Goal: Task Accomplishment & Management: Manage account settings

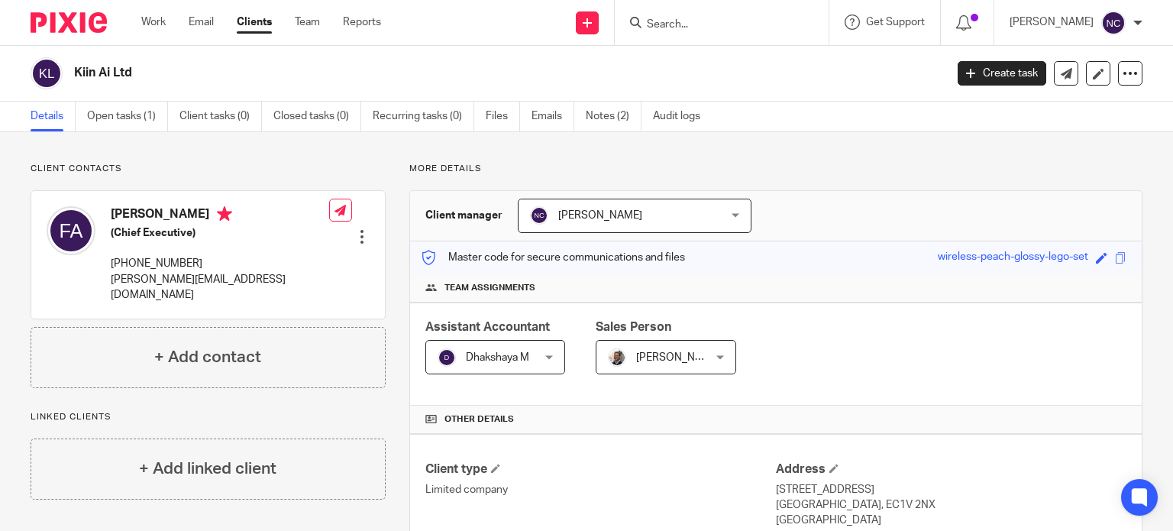
scroll to position [547, 0]
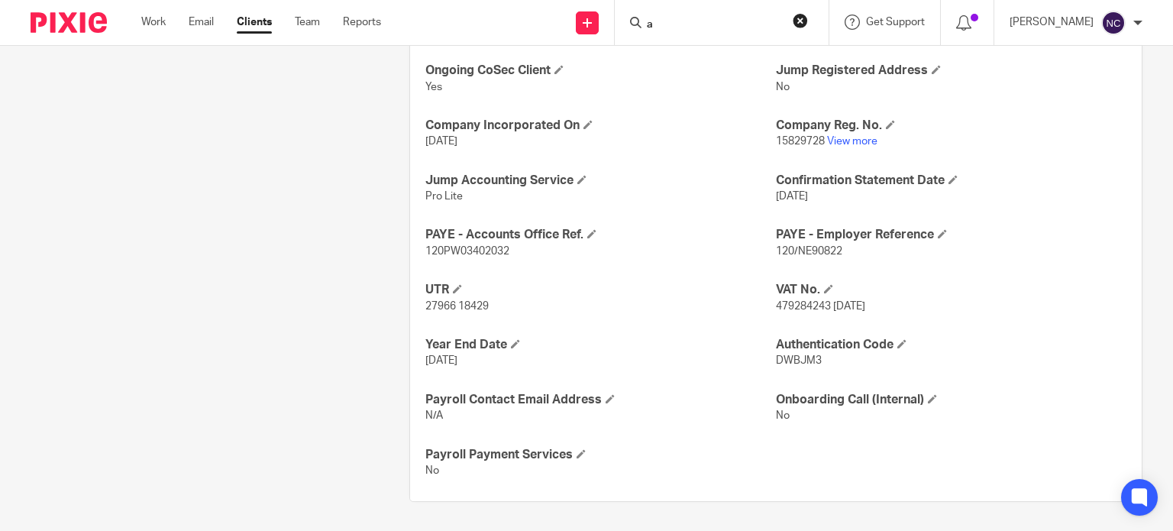
click at [688, 24] on input "a" at bounding box center [713, 25] width 137 height 14
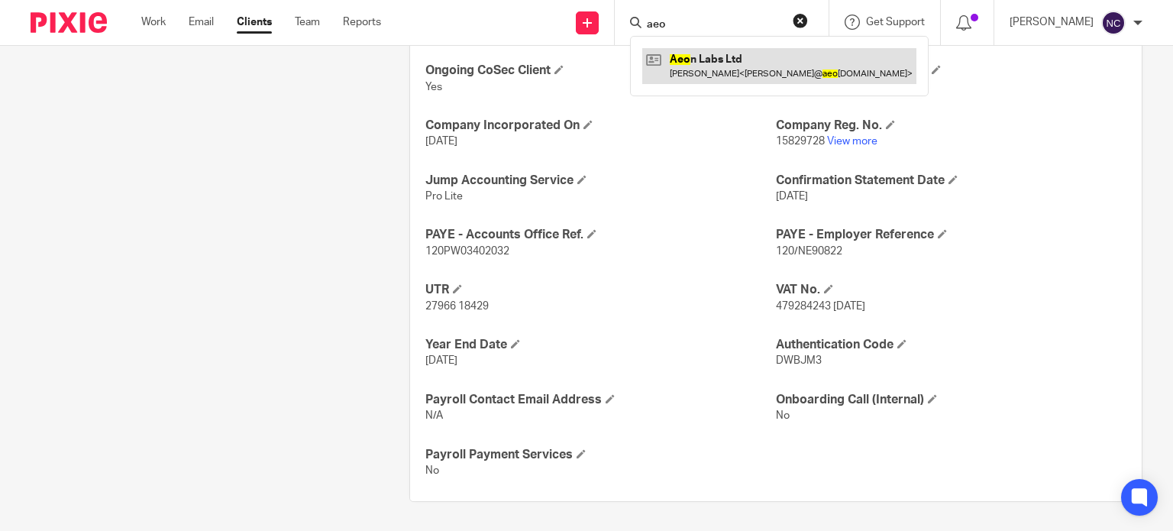
type input "aeo"
click at [701, 60] on link at bounding box center [779, 65] width 274 height 35
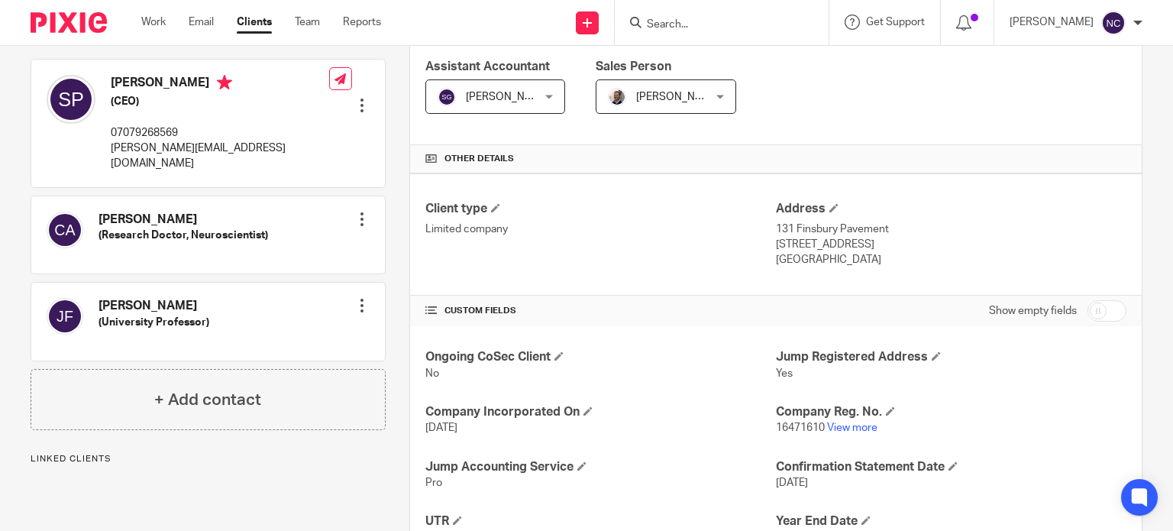
scroll to position [261, 0]
click at [858, 428] on link "View more" at bounding box center [852, 426] width 50 height 11
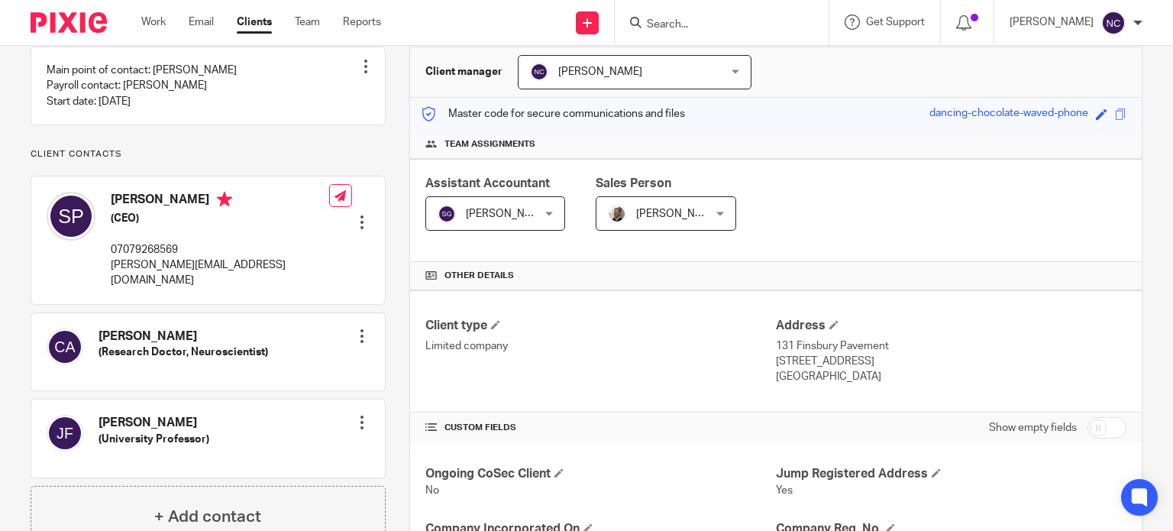
scroll to position [0, 0]
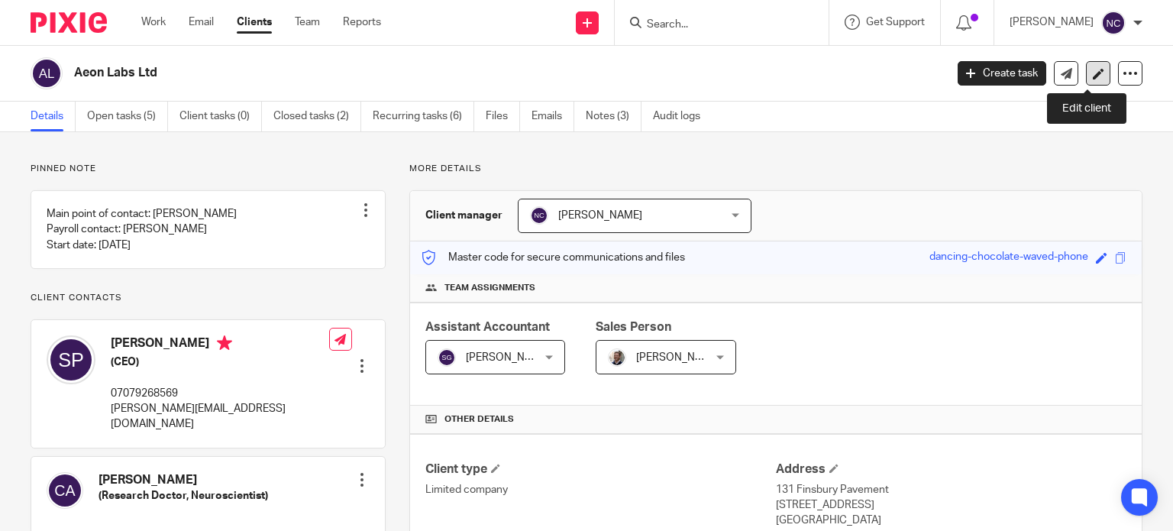
click at [1092, 74] on icon at bounding box center [1097, 73] width 11 height 11
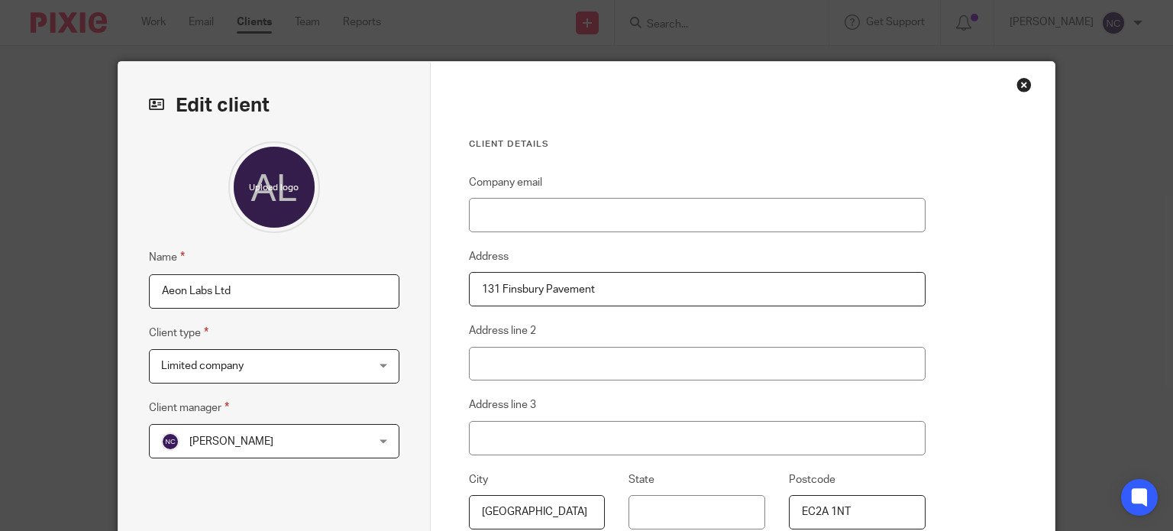
drag, startPoint x: 250, startPoint y: 292, endPoint x: 108, endPoint y: 293, distance: 142.0
click at [108, 293] on div "Edit client Name Aeon Labs Ltd Client type Limited company Limited company Limi…" at bounding box center [586, 265] width 1173 height 531
paste input "TIMETRACE LABS LTD"
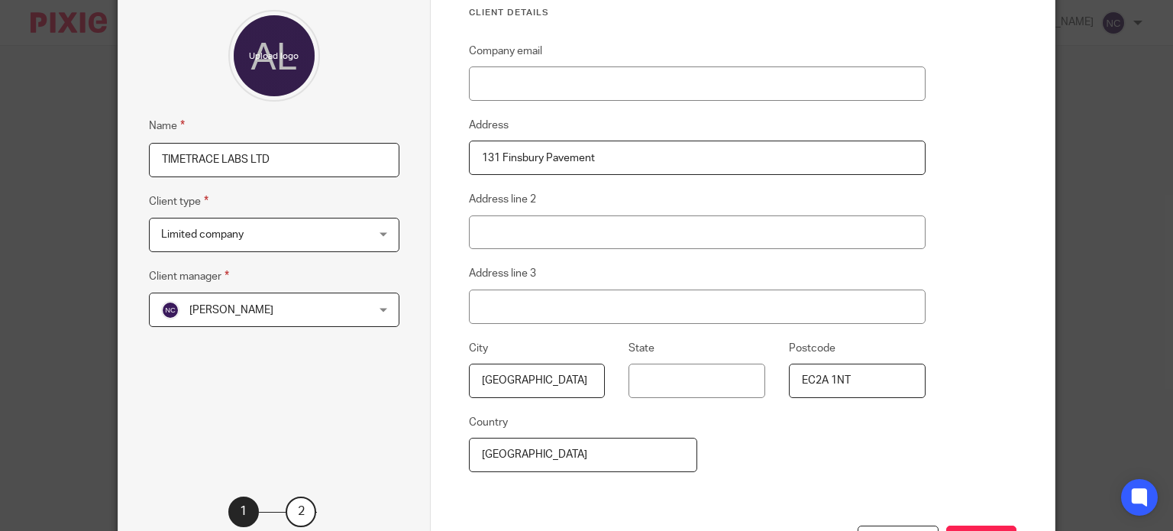
scroll to position [135, 0]
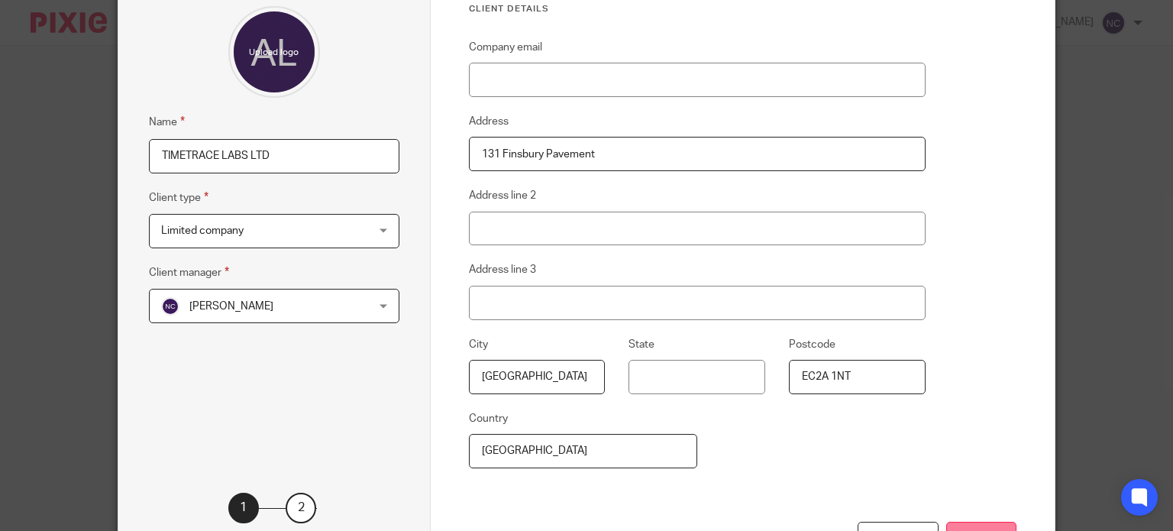
type input "TIMETRACE LABS LTD"
click at [967, 527] on button "Next" at bounding box center [981, 537] width 70 height 33
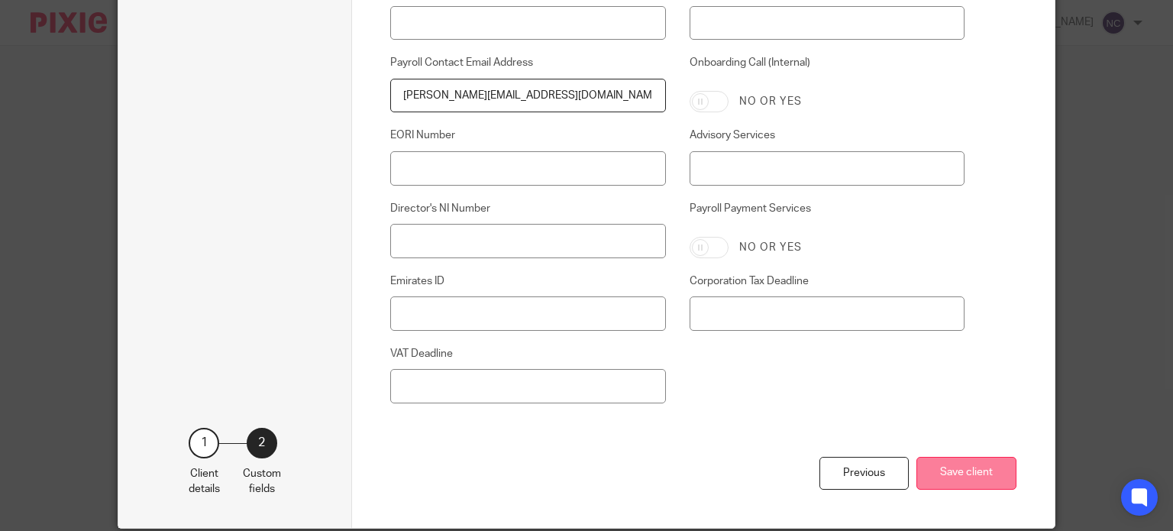
scroll to position [931, 0]
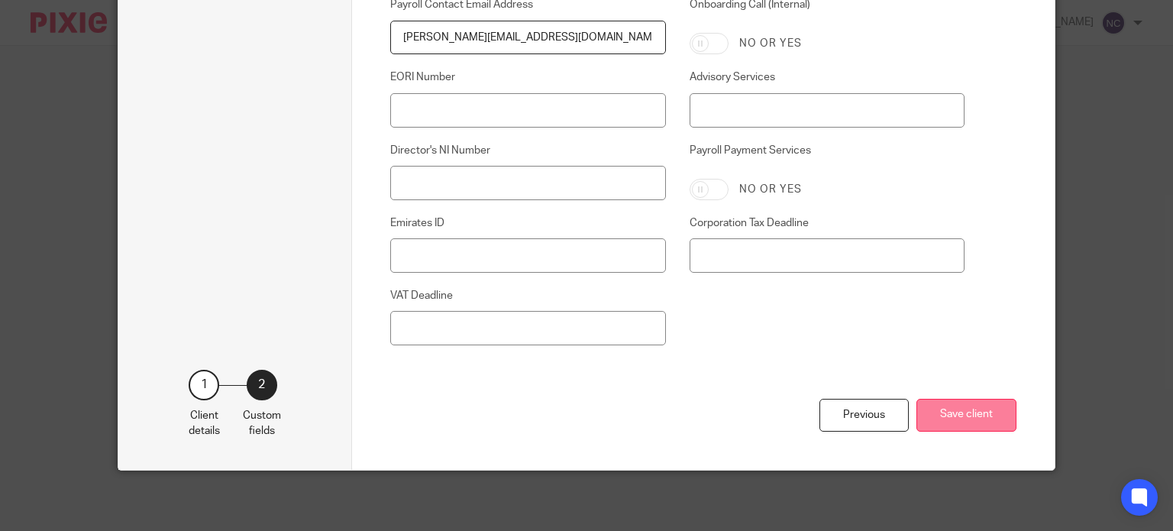
click at [954, 411] on button "Save client" at bounding box center [966, 415] width 100 height 33
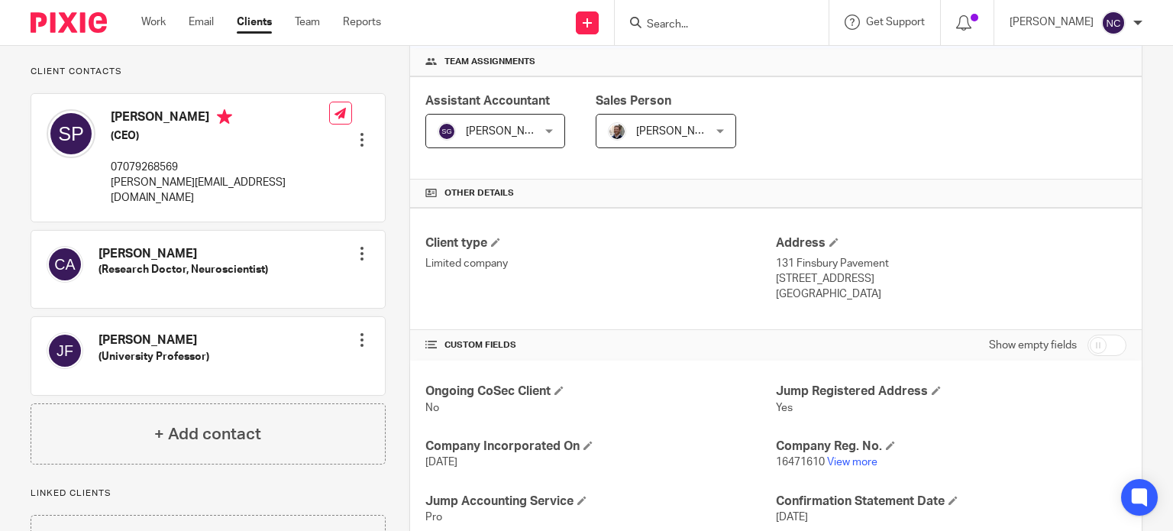
scroll to position [224, 0]
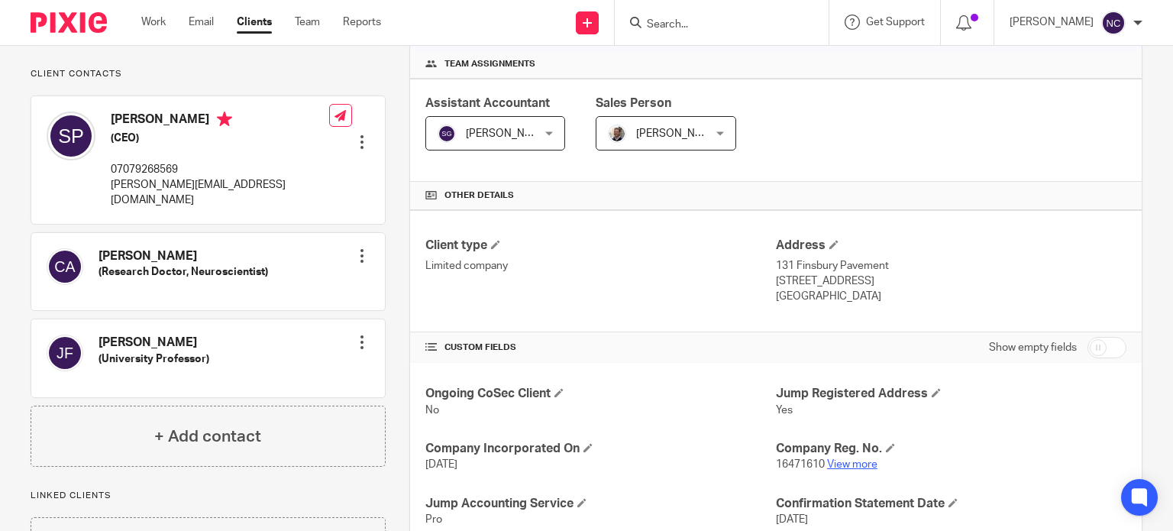
click at [846, 464] on link "View more" at bounding box center [852, 464] width 50 height 11
click at [676, 22] on input "Search" at bounding box center [713, 25] width 137 height 14
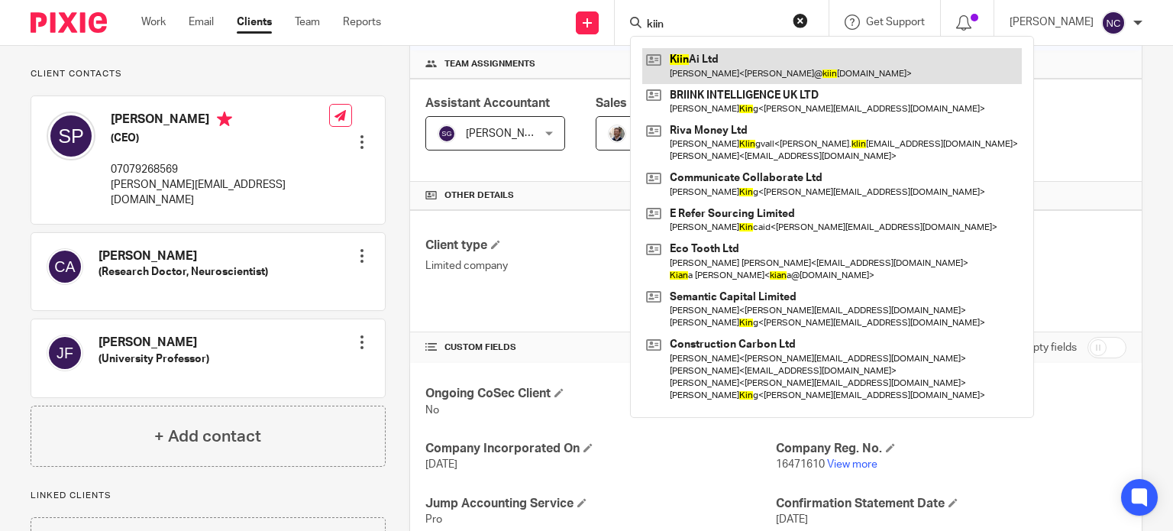
type input "kiin"
click at [696, 63] on link at bounding box center [831, 65] width 379 height 35
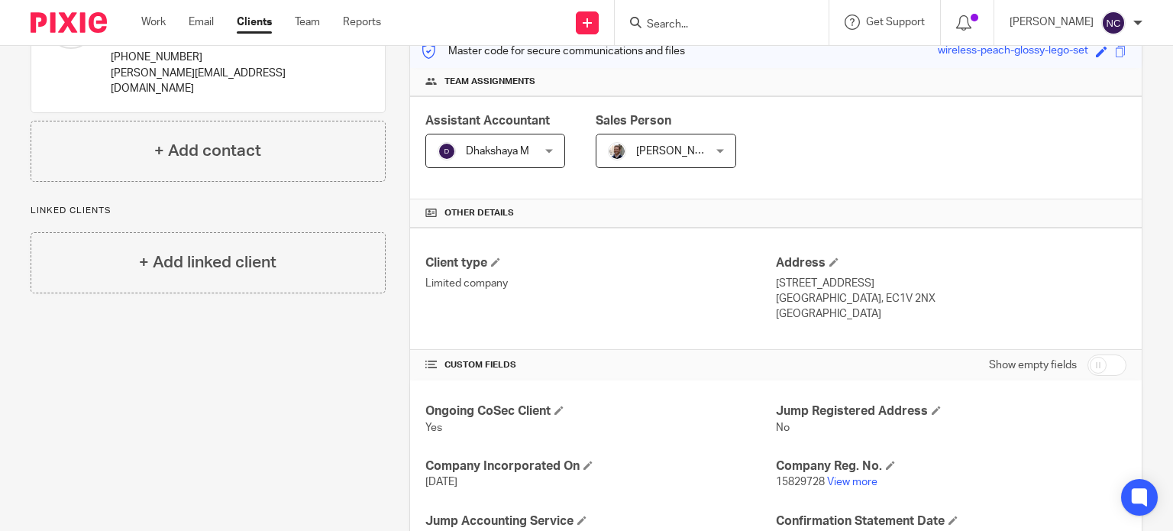
scroll to position [287, 0]
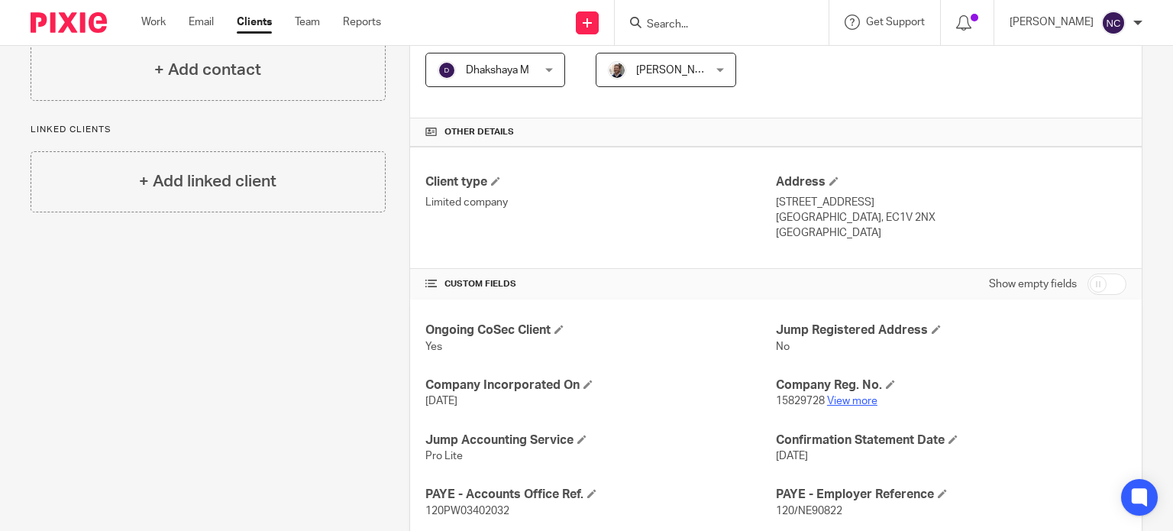
click at [839, 399] on link "View more" at bounding box center [852, 400] width 50 height 11
